Goal: Communication & Community: Answer question/provide support

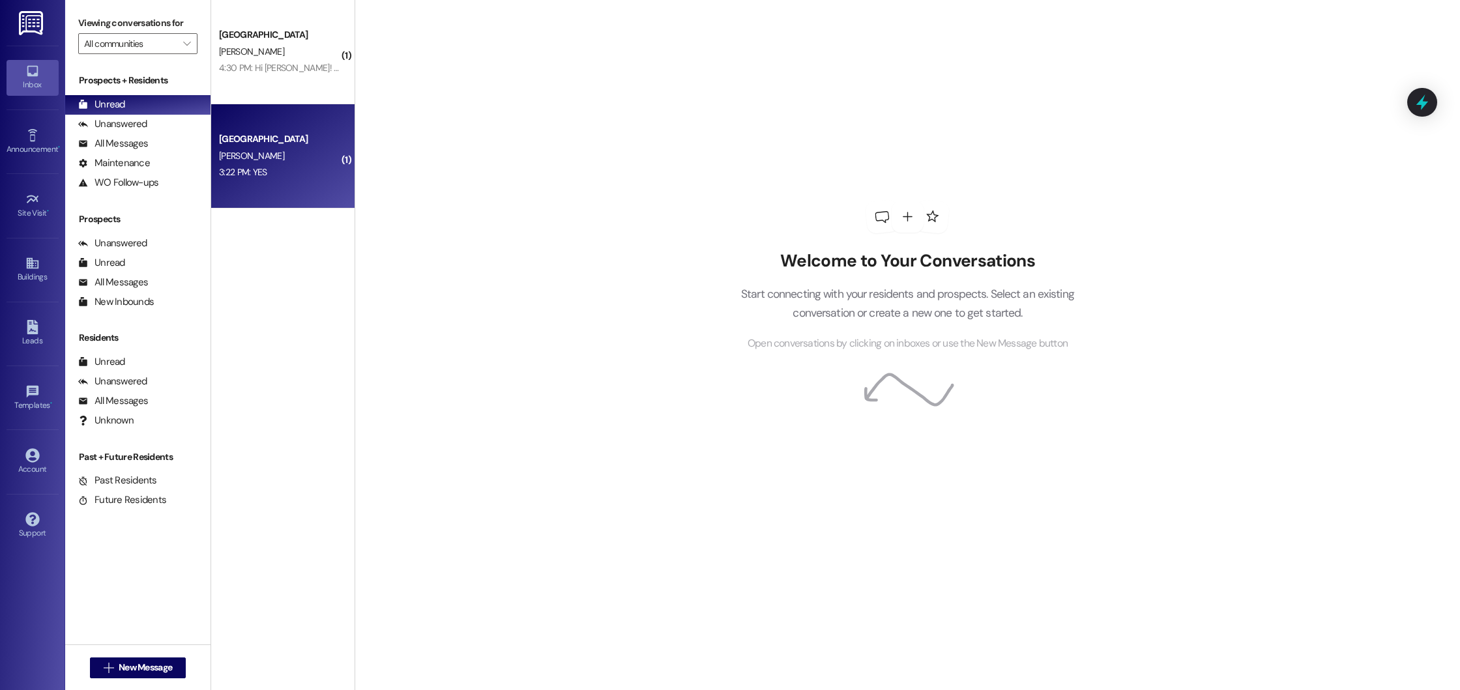
click at [319, 155] on div "[PERSON_NAME]" at bounding box center [279, 156] width 123 height 16
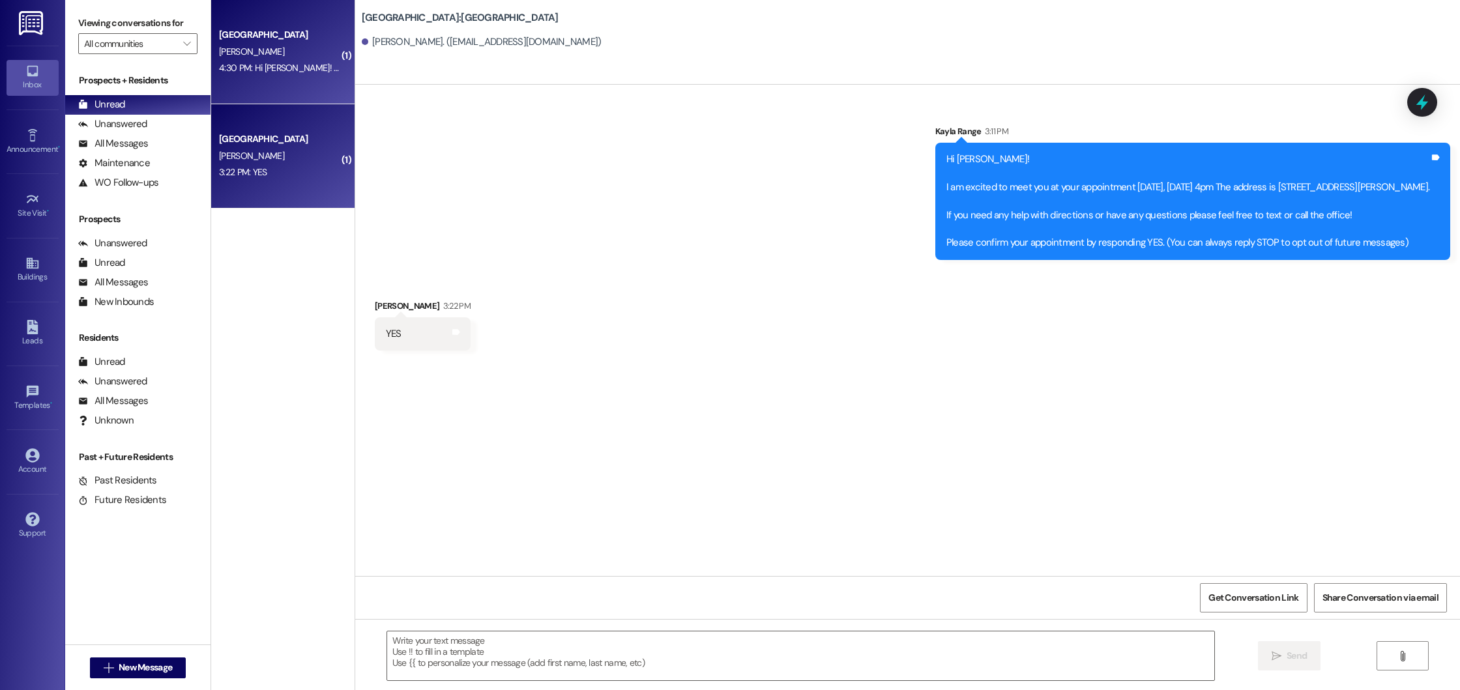
click at [312, 71] on div "4:30 PM: Hi [PERSON_NAME]! Thanks so much for showing me around [GEOGRAPHIC_DAT…" at bounding box center [953, 68] width 1468 height 12
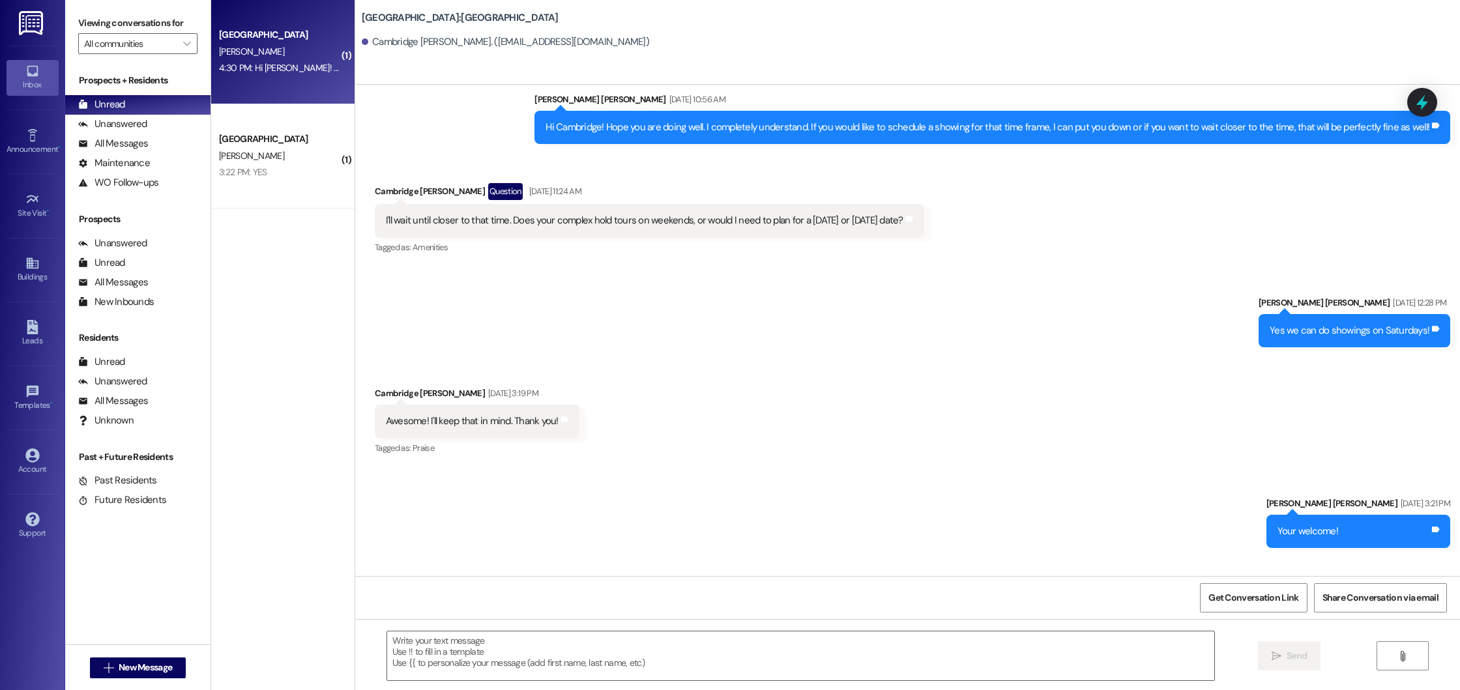
scroll to position [490, 0]
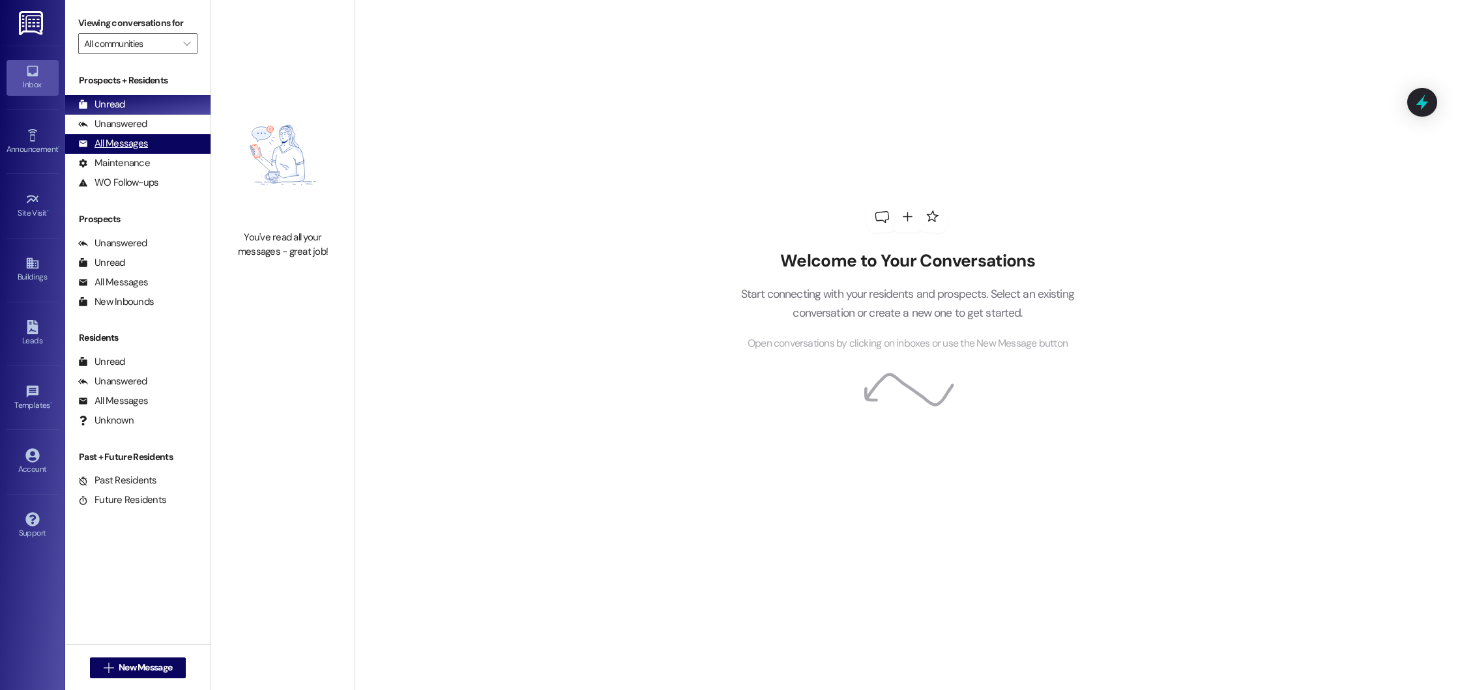
click at [109, 141] on div "All Messages" at bounding box center [113, 144] width 70 height 14
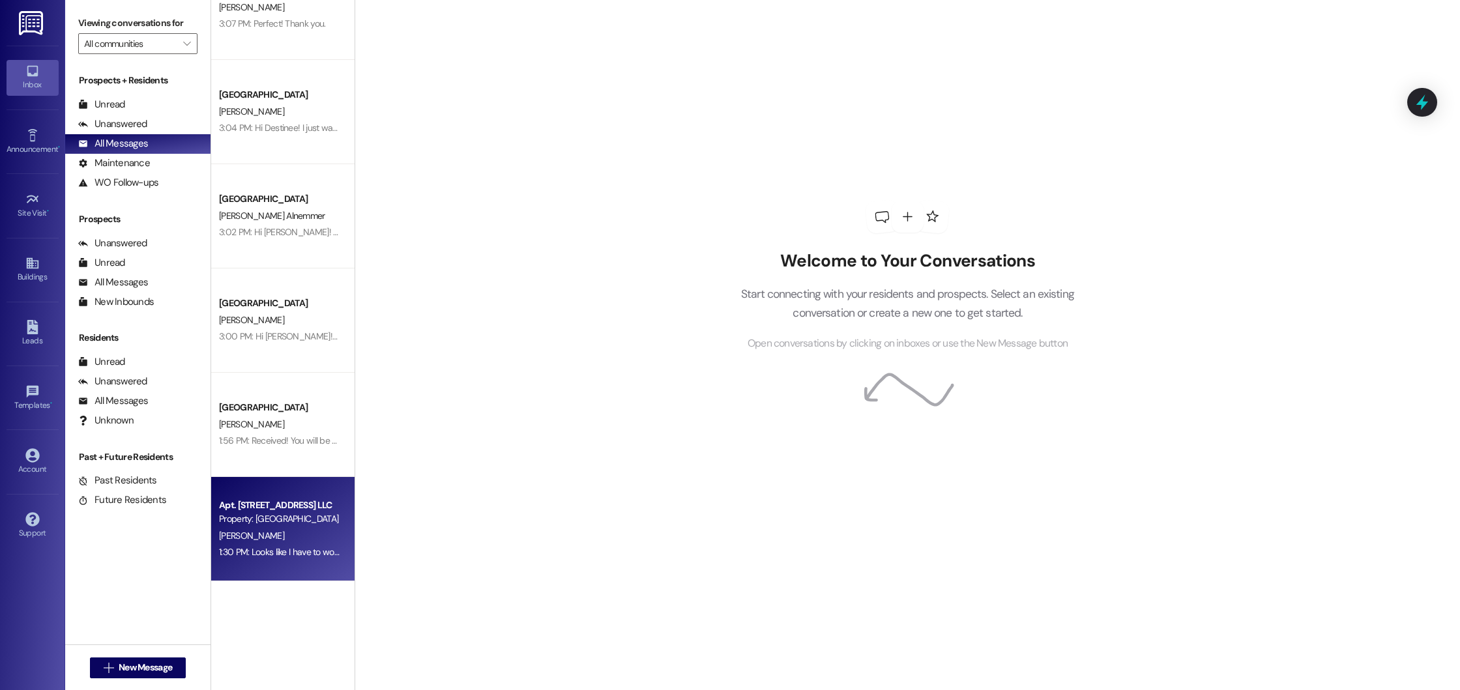
scroll to position [255, 0]
click at [282, 546] on div "1:30 PM: Looks like I have to work a lil late. If I miss you can u please put m…" at bounding box center [686, 550] width 935 height 12
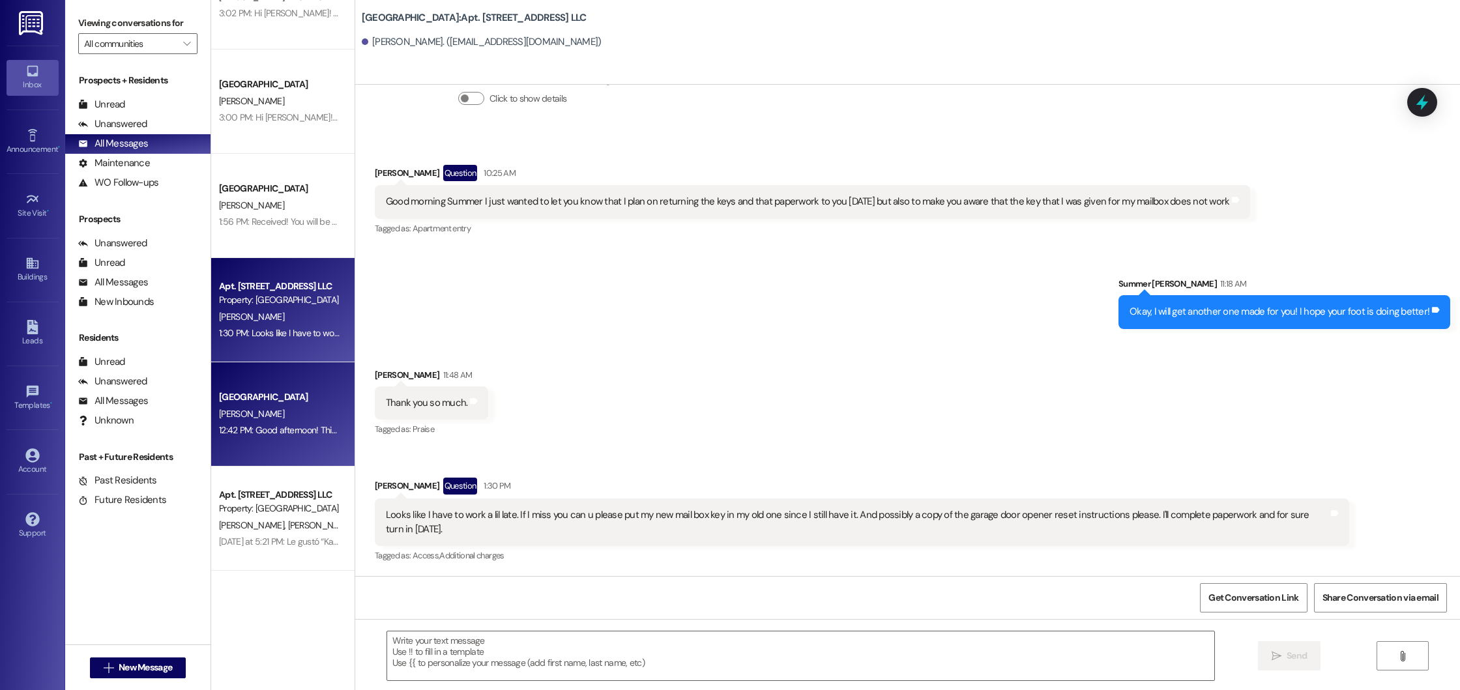
scroll to position [473, 0]
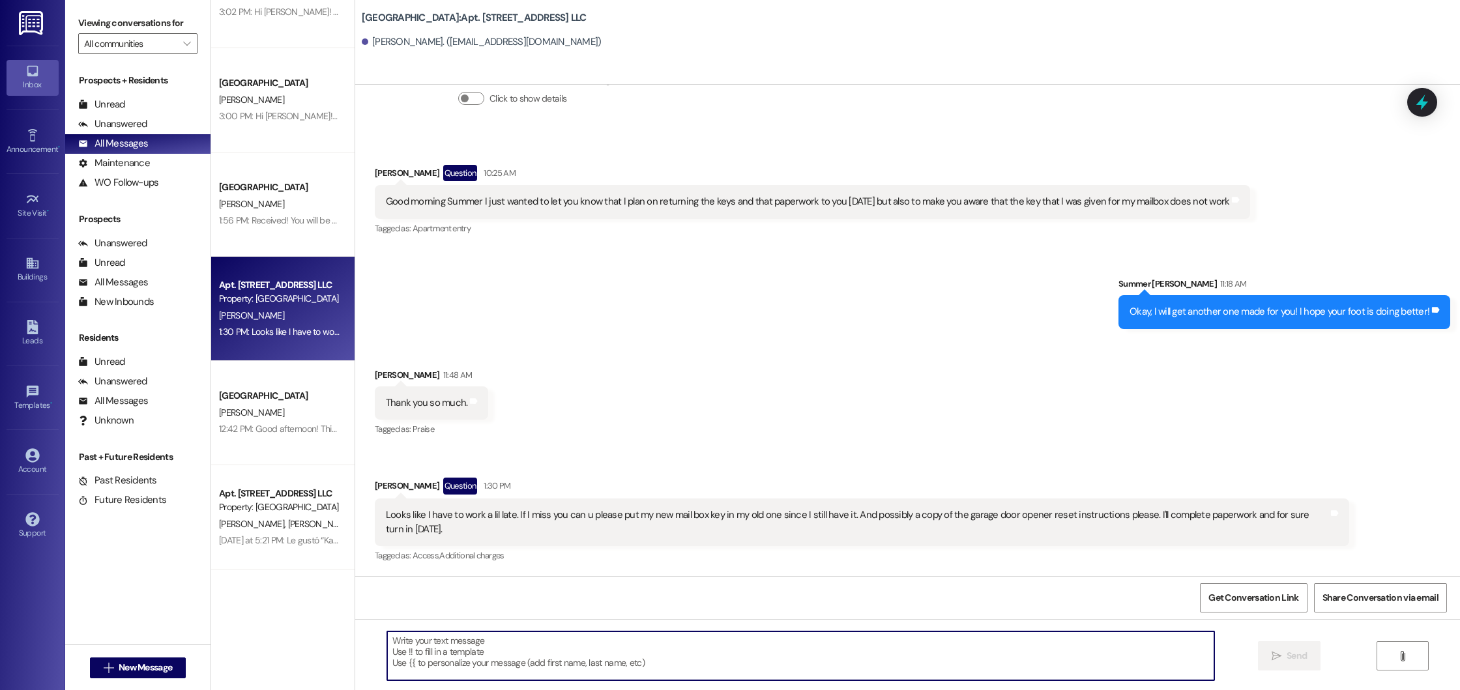
click at [477, 676] on textarea at bounding box center [800, 656] width 827 height 49
